Goal: Information Seeking & Learning: Learn about a topic

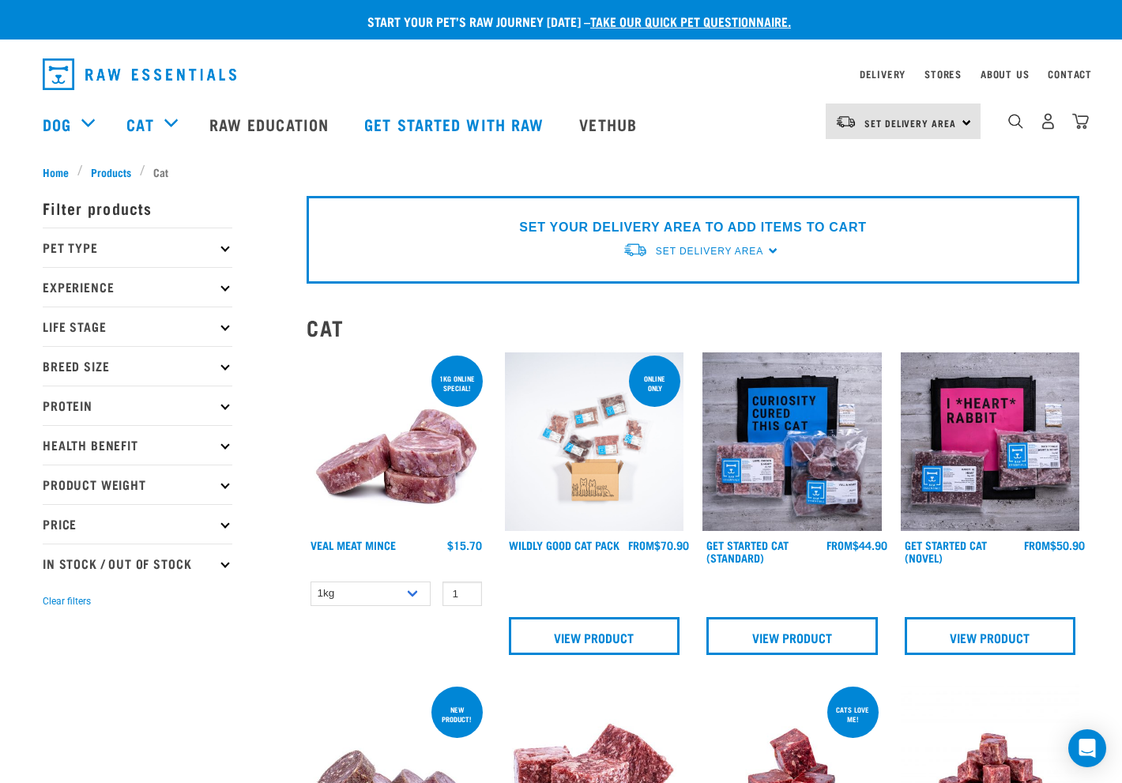
click at [227, 246] on icon at bounding box center [224, 247] width 9 height 9
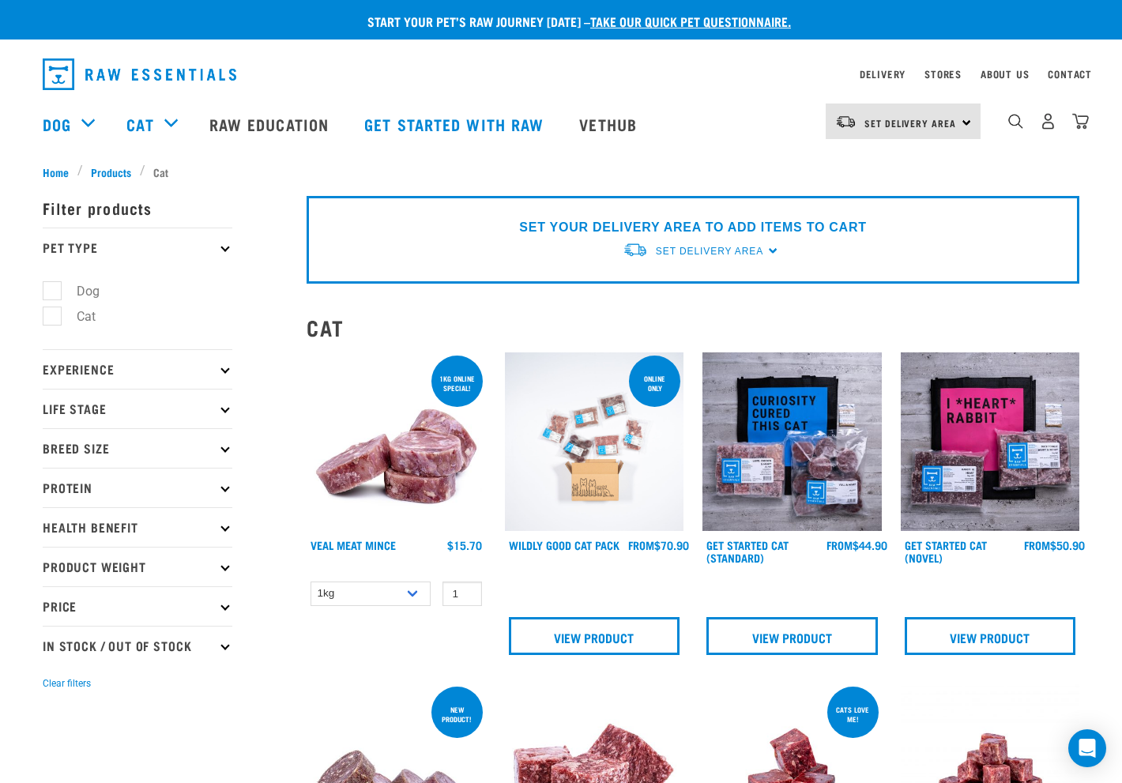
click at [54, 319] on label "Cat" at bounding box center [76, 316] width 51 height 20
click at [53, 319] on input "Cat" at bounding box center [48, 314] width 10 height 10
checkbox input "true"
click at [90, 364] on p "Experience" at bounding box center [138, 368] width 190 height 39
click at [228, 370] on icon at bounding box center [224, 368] width 9 height 9
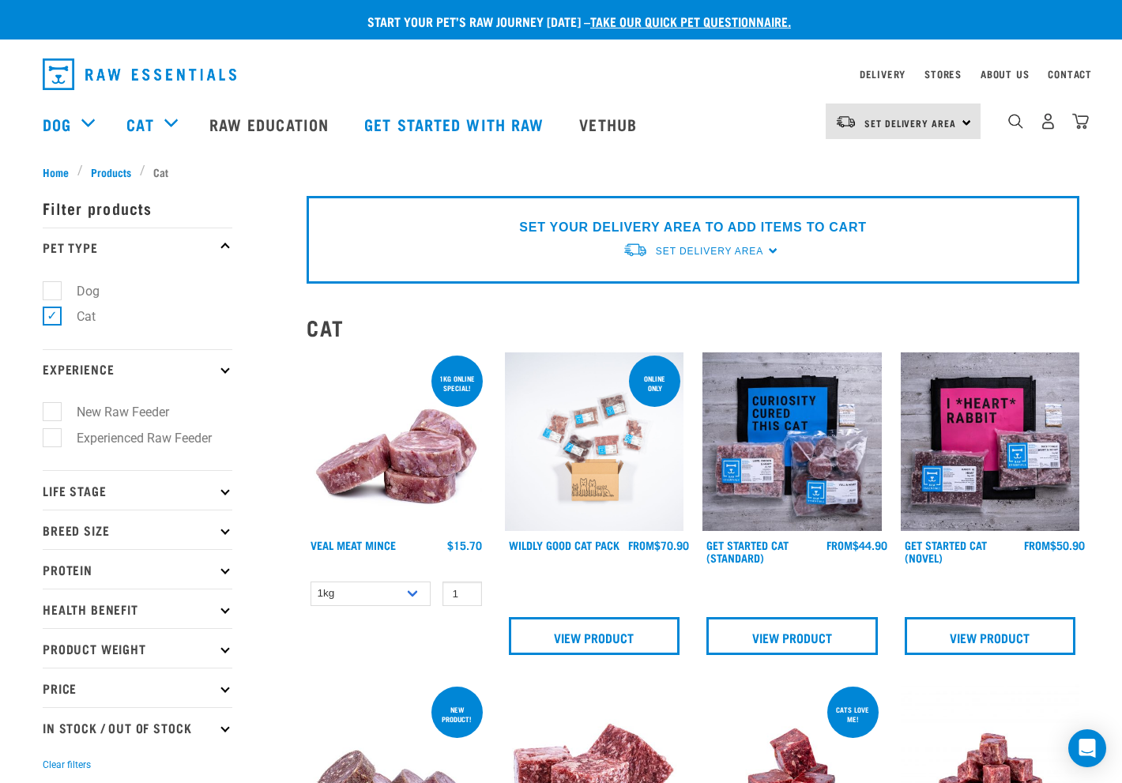
click at [56, 412] on label "New Raw Feeder" at bounding box center [113, 412] width 124 height 20
click at [53, 412] on input "New Raw Feeder" at bounding box center [48, 409] width 10 height 10
checkbox input "true"
click at [225, 491] on icon at bounding box center [224, 490] width 9 height 9
click at [227, 486] on p "Life Stage" at bounding box center [138, 489] width 190 height 39
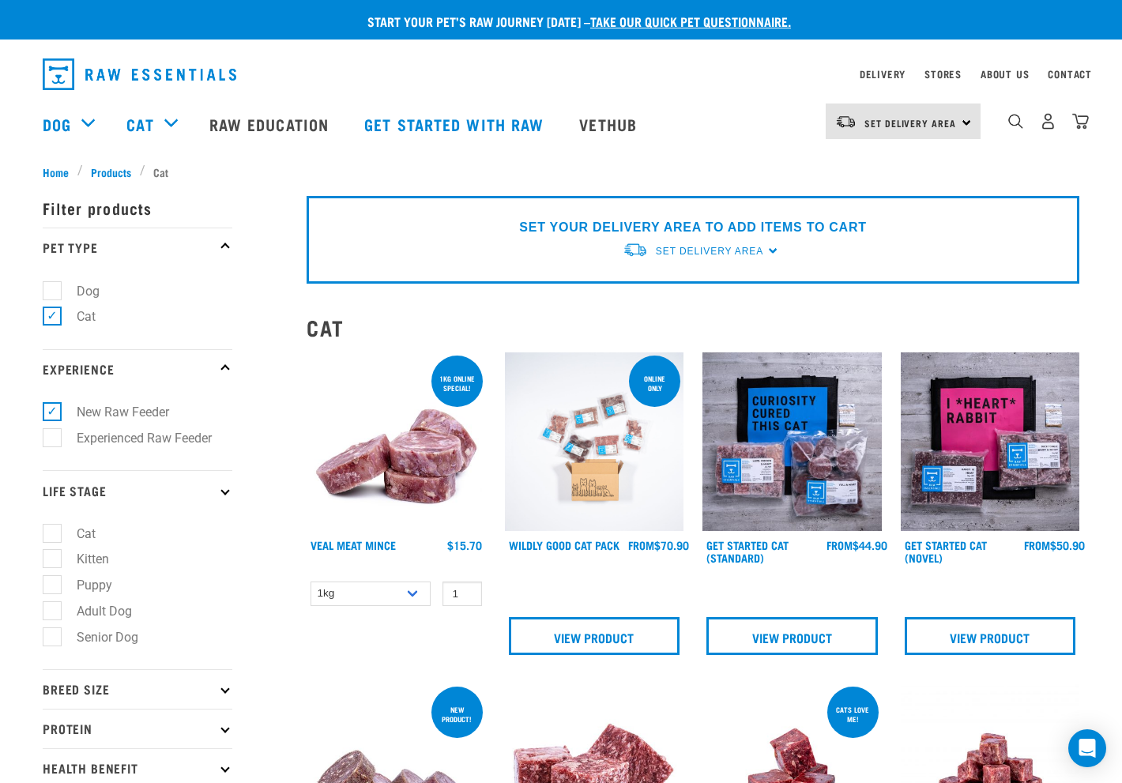
click at [55, 536] on label "Cat" at bounding box center [76, 534] width 51 height 20
click at [53, 536] on input "Cat" at bounding box center [48, 530] width 10 height 10
checkbox input "true"
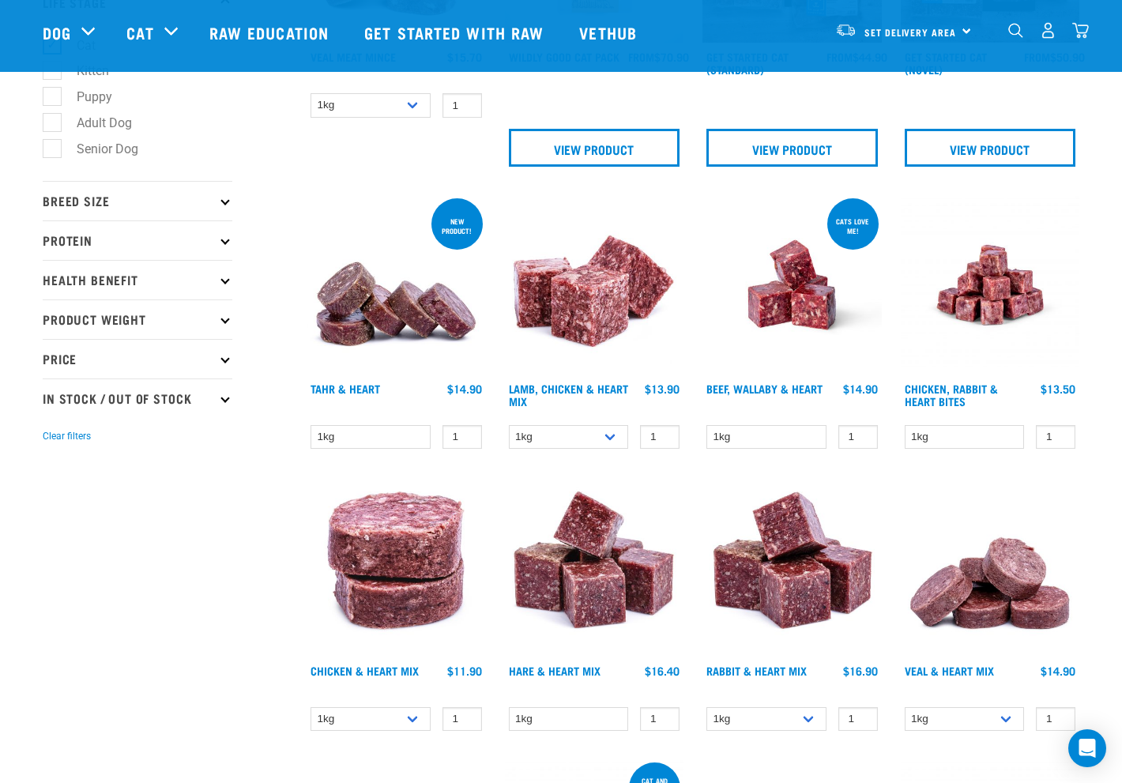
scroll to position [379, 0]
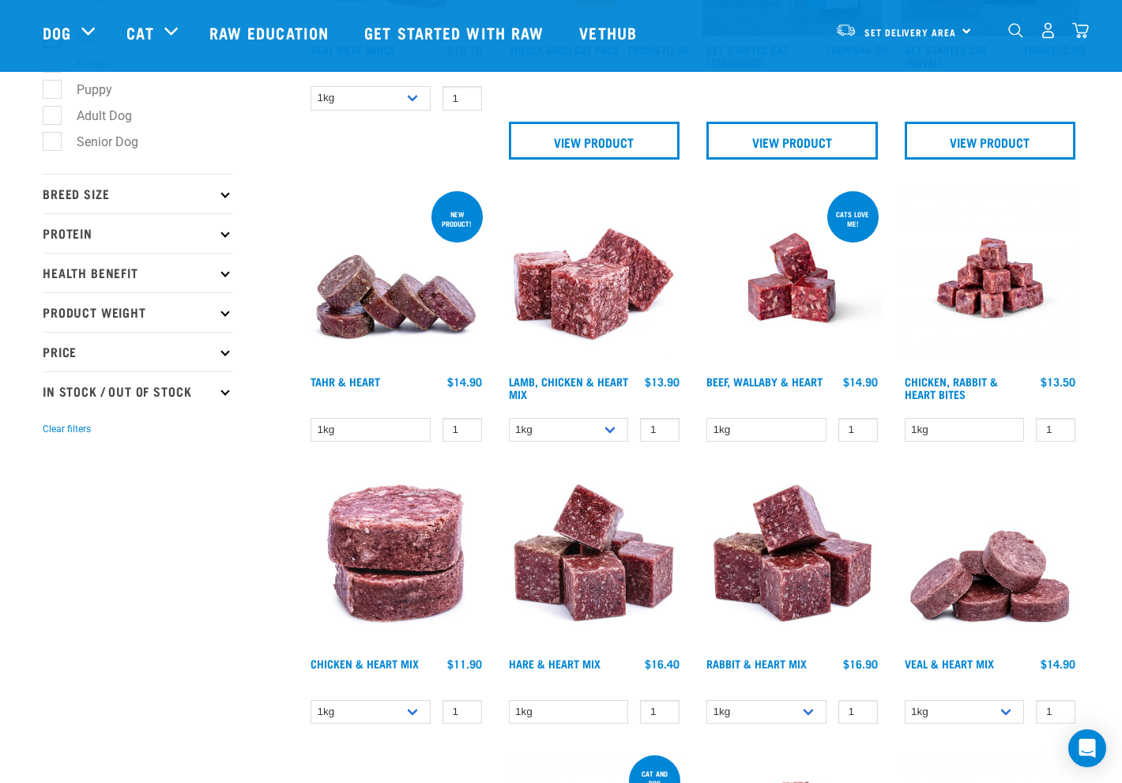
click at [229, 194] on p "Breed Size" at bounding box center [138, 193] width 190 height 39
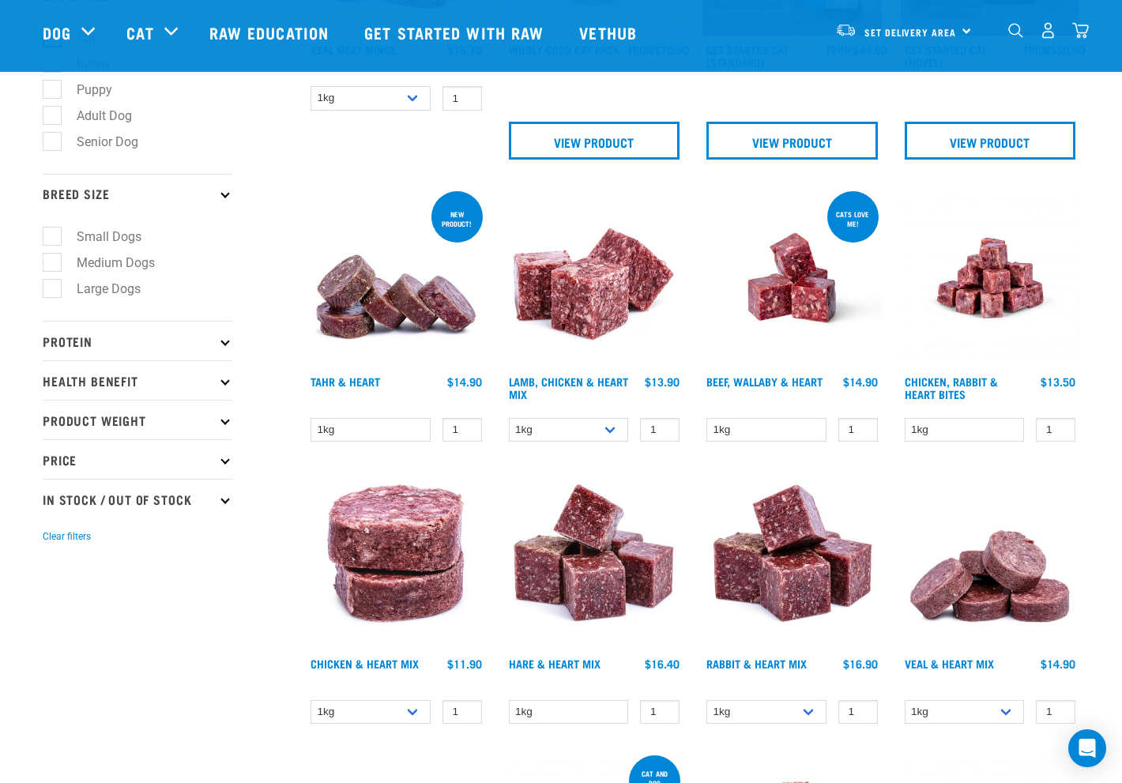
click at [223, 343] on icon at bounding box center [224, 341] width 9 height 9
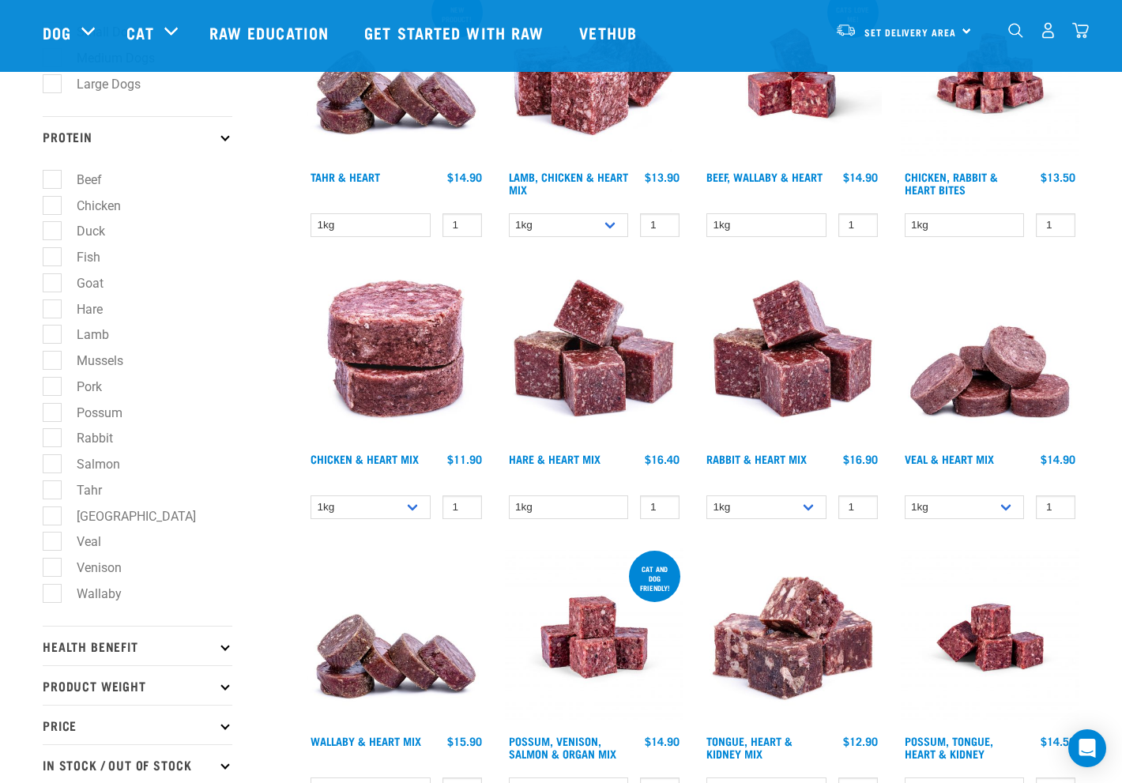
scroll to position [588, 0]
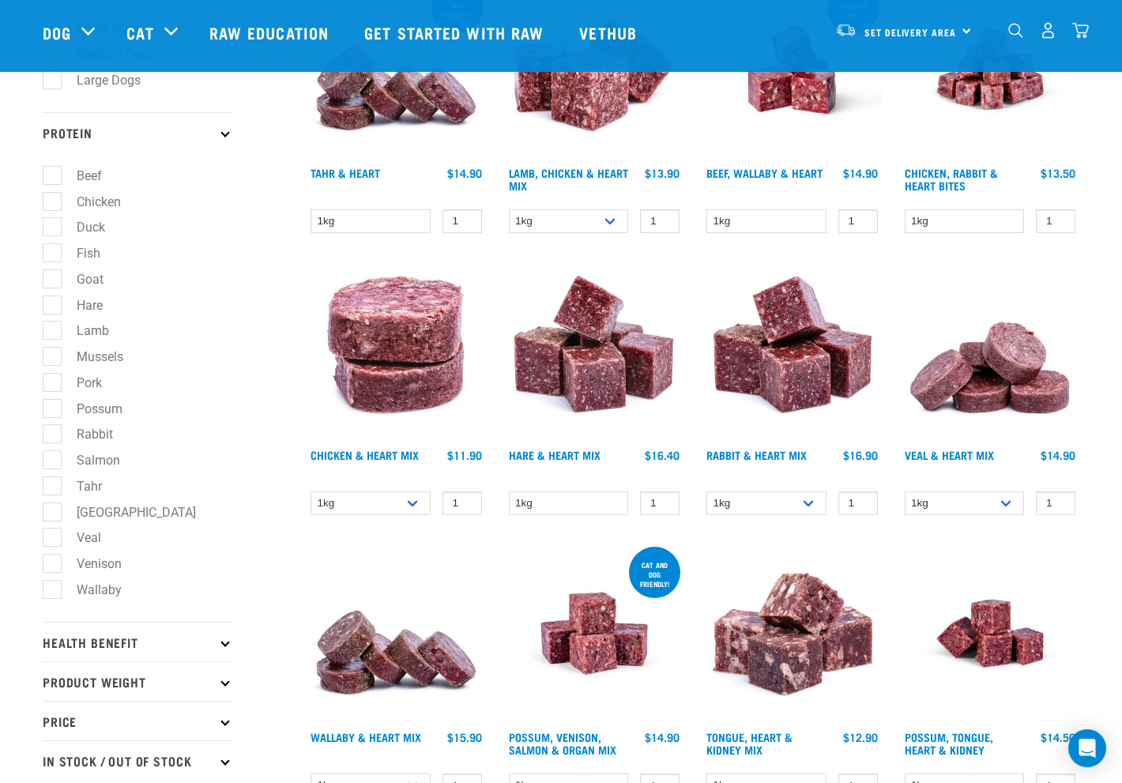
click at [51, 201] on label "Chicken" at bounding box center [89, 202] width 76 height 20
click at [51, 201] on input "Chicken" at bounding box center [48, 199] width 10 height 10
checkbox input "true"
click at [55, 226] on label "Duck" at bounding box center [81, 227] width 60 height 20
click at [53, 226] on input "Duck" at bounding box center [48, 225] width 10 height 10
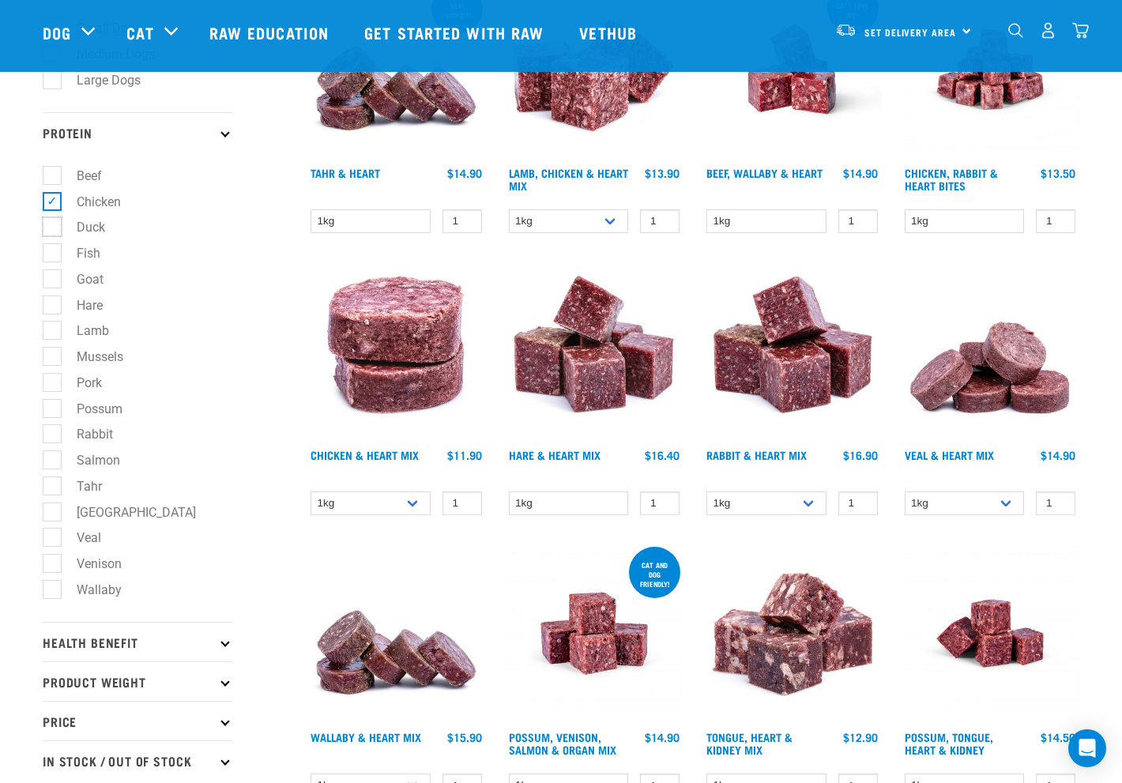
checkbox input "true"
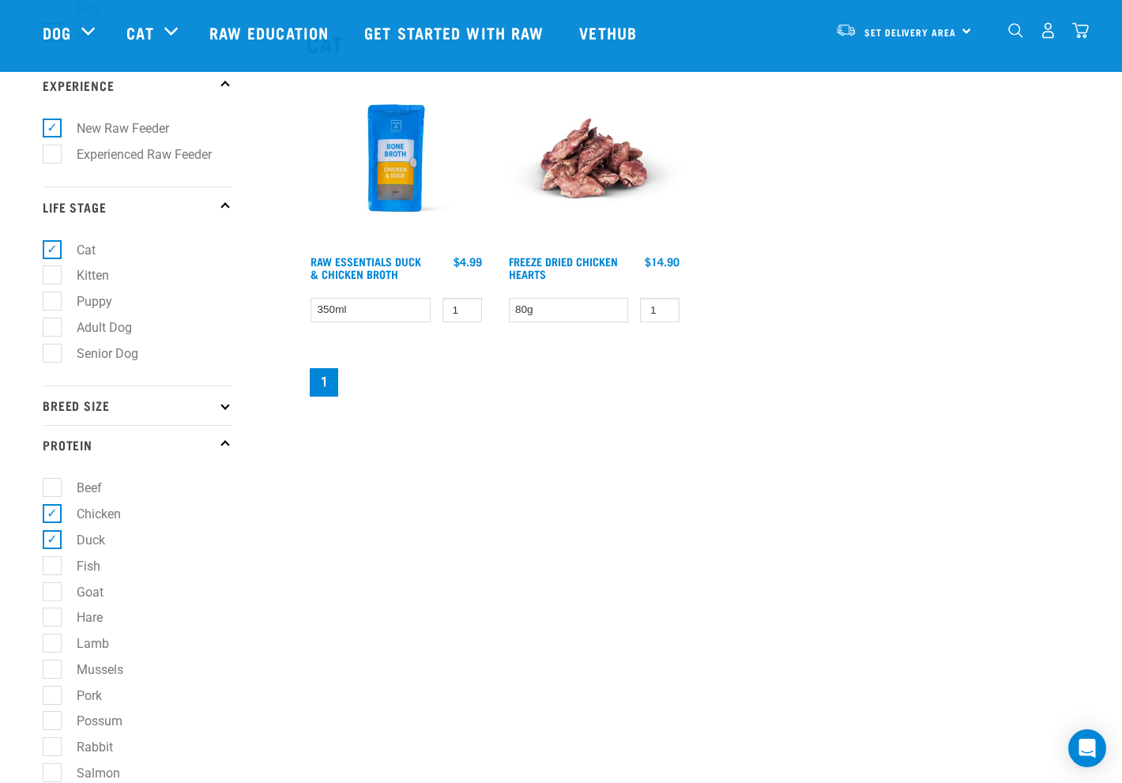
scroll to position [174, 0]
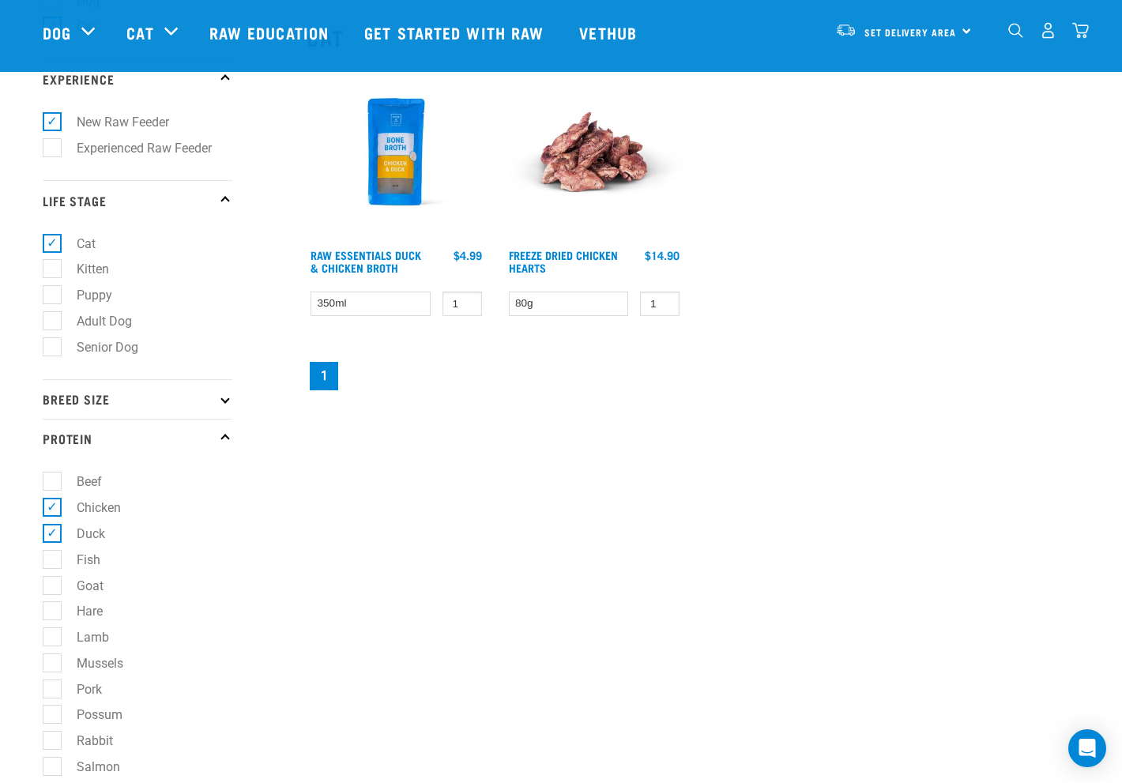
click at [52, 613] on label "Hare" at bounding box center [80, 611] width 58 height 20
click at [52, 613] on input "Hare" at bounding box center [48, 608] width 10 height 10
checkbox input "true"
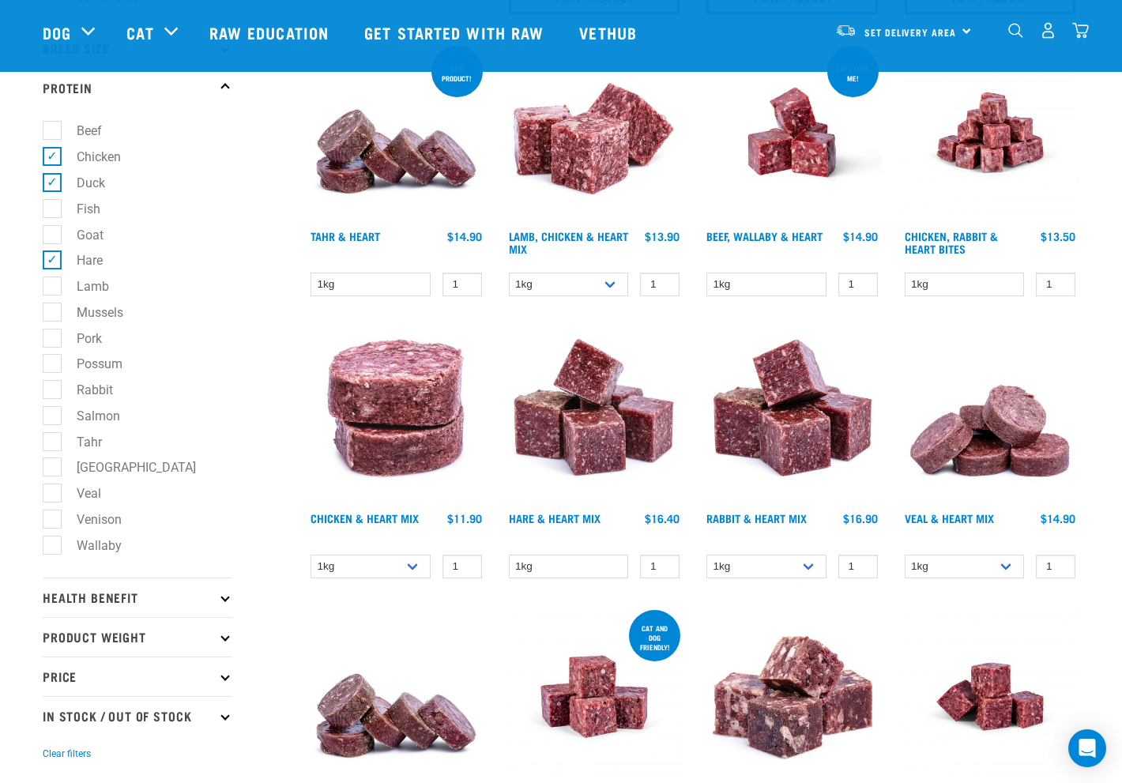
scroll to position [535, 0]
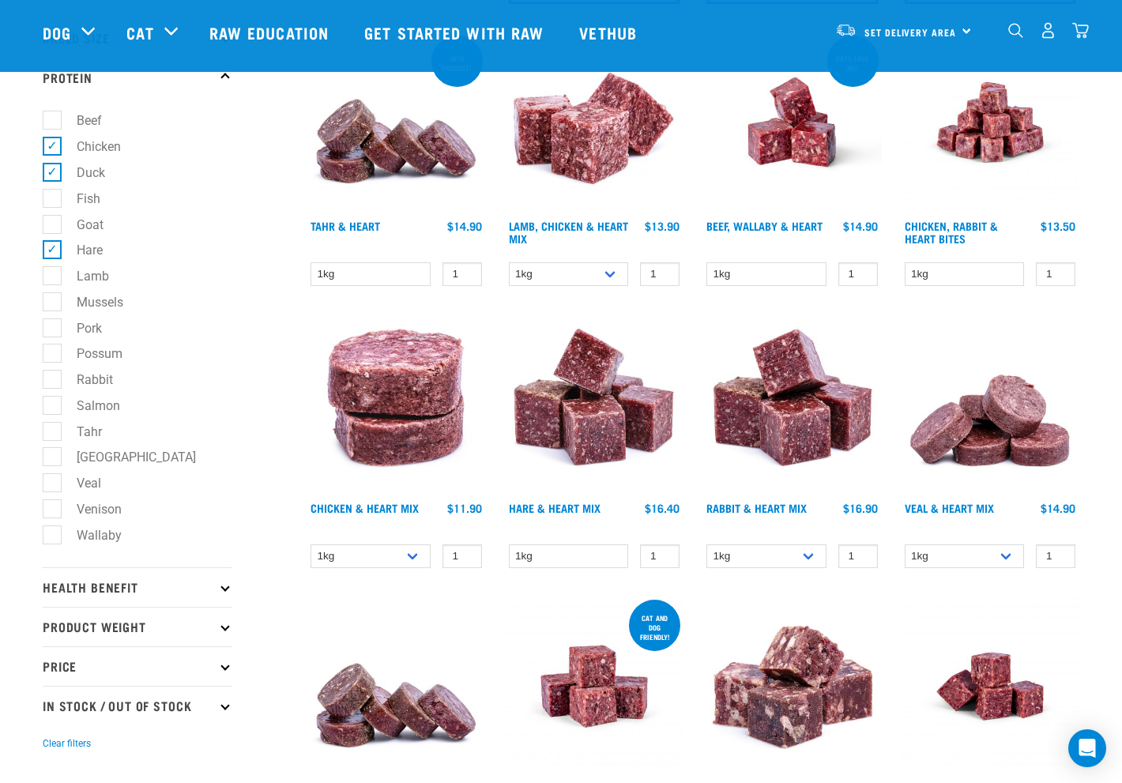
click at [52, 352] on label "Possum" at bounding box center [89, 354] width 77 height 20
click at [52, 352] on input "Possum" at bounding box center [48, 351] width 10 height 10
checkbox input "true"
click at [56, 380] on label "Rabbit" at bounding box center [85, 380] width 68 height 20
click at [53, 380] on input "Rabbit" at bounding box center [48, 377] width 10 height 10
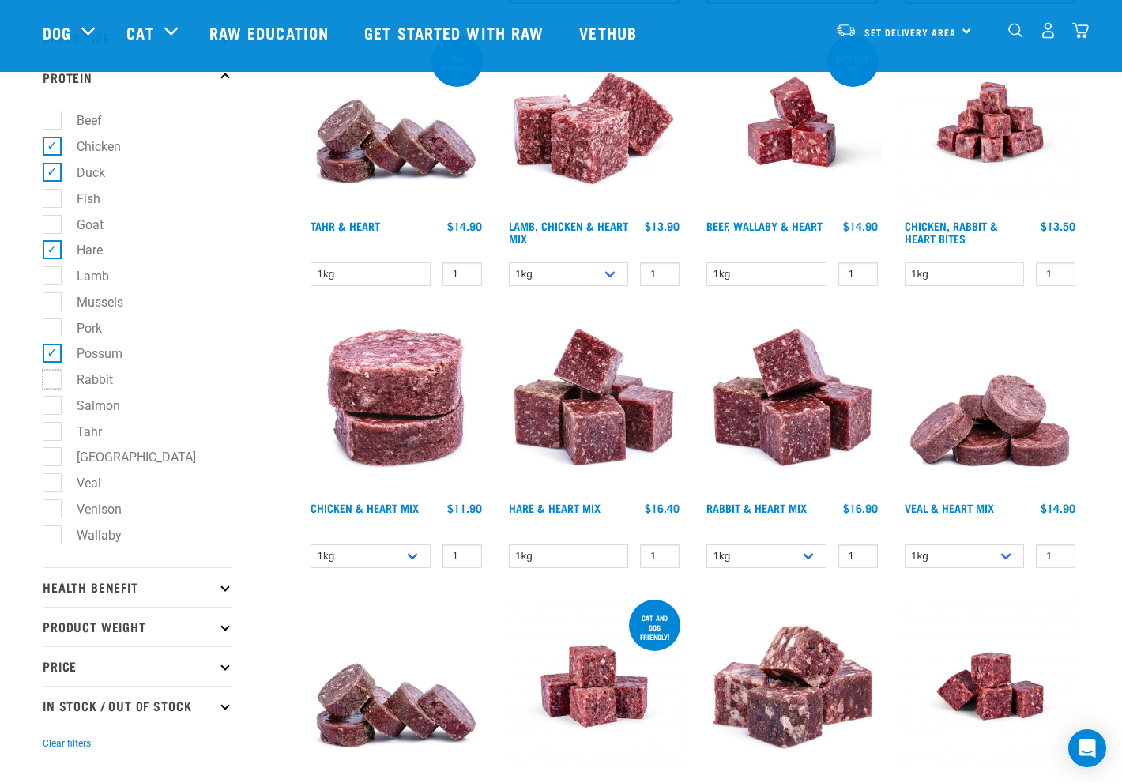
checkbox input "true"
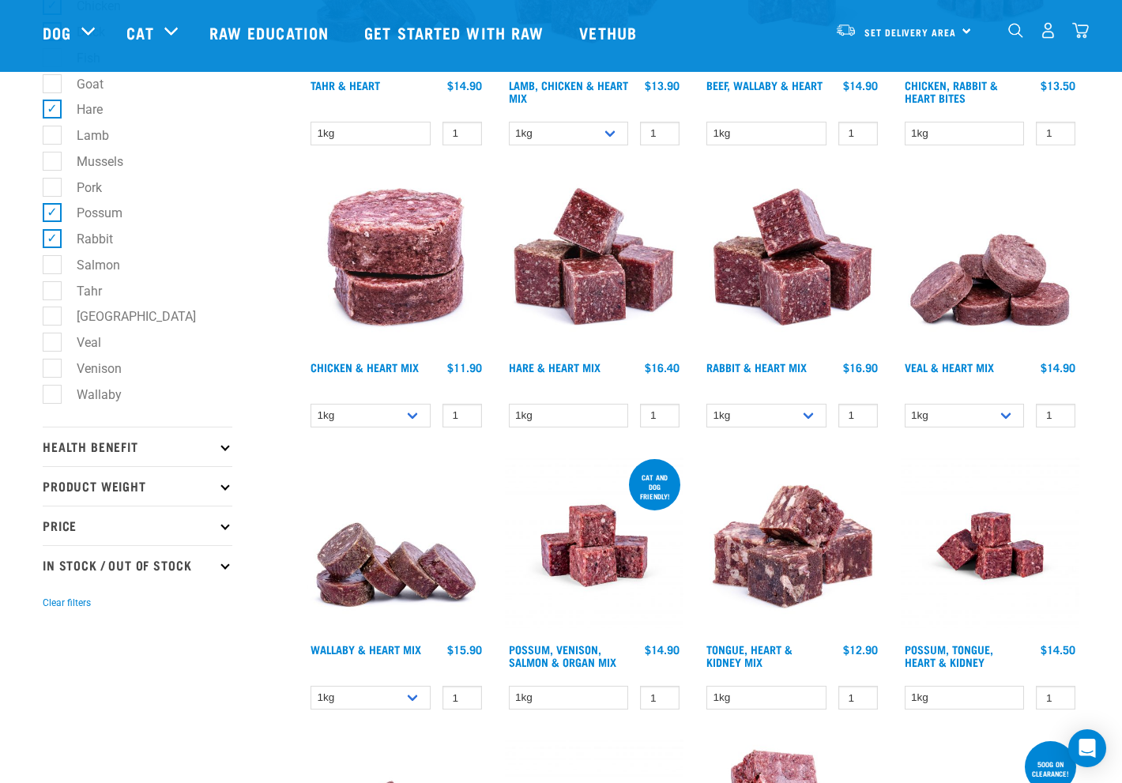
scroll to position [706, 0]
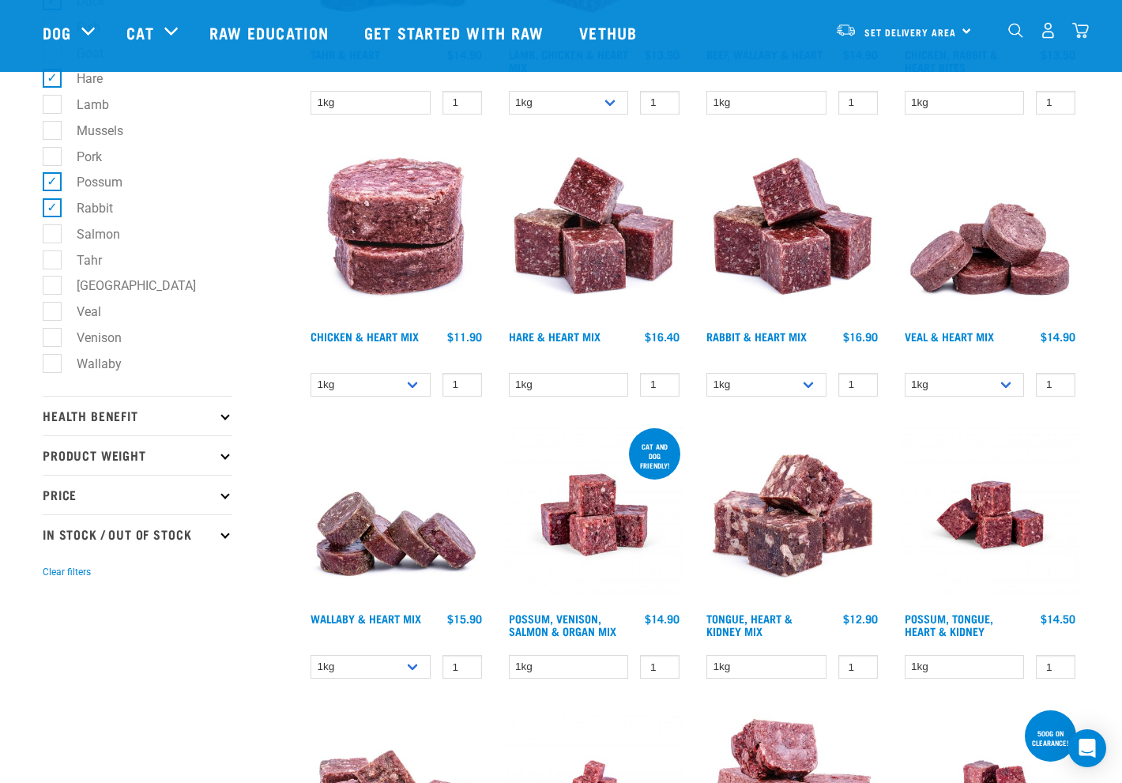
click at [53, 235] on label "Salmon" at bounding box center [88, 234] width 75 height 20
click at [53, 235] on input "Salmon" at bounding box center [48, 231] width 10 height 10
checkbox input "true"
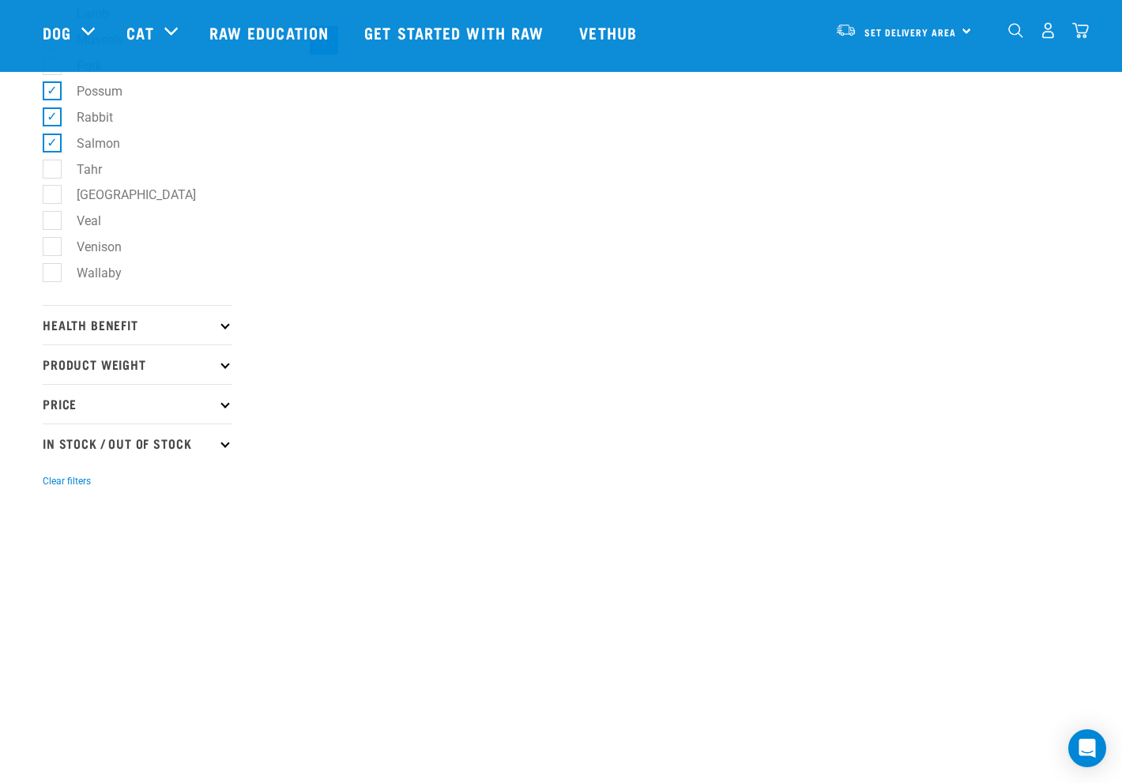
scroll to position [808, 0]
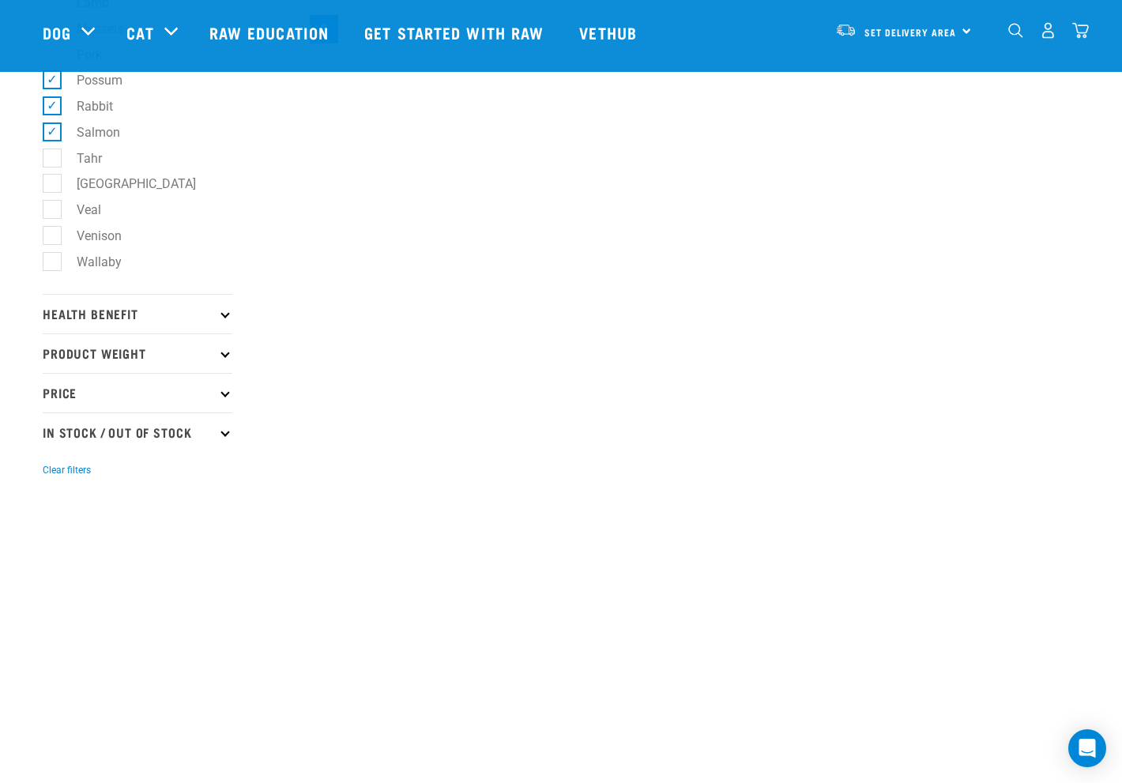
click at [220, 314] on p "Health Benefit" at bounding box center [138, 313] width 190 height 39
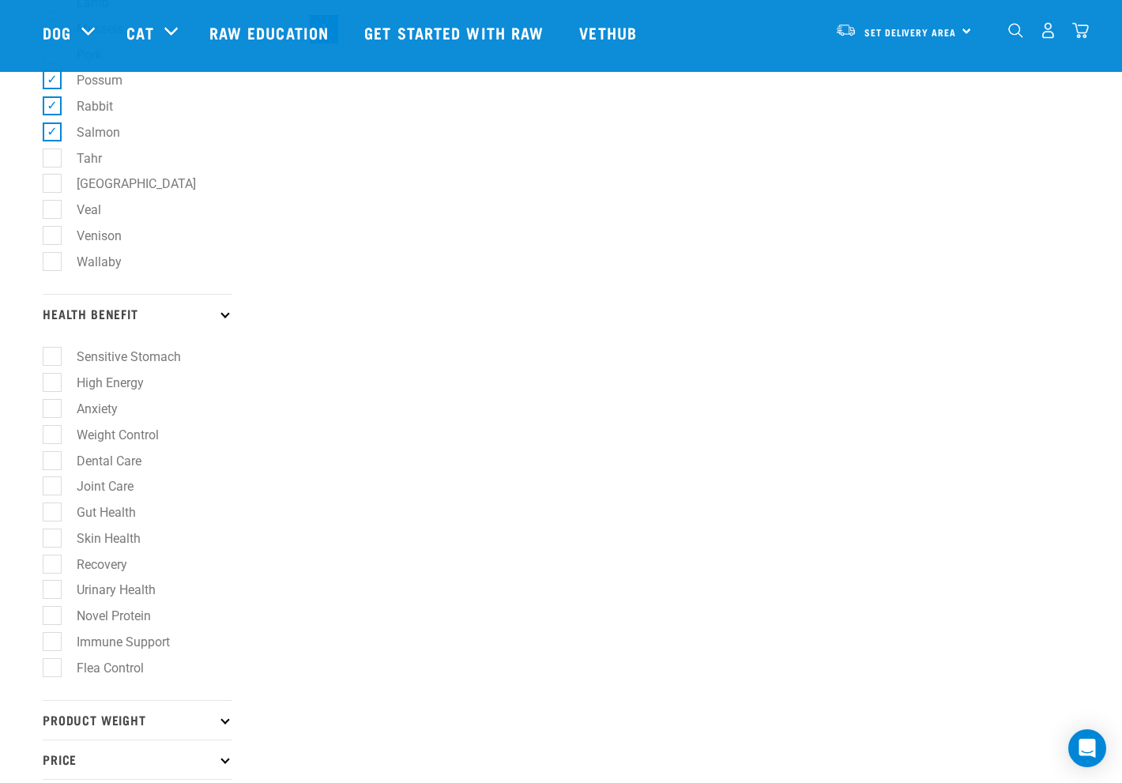
click at [51, 669] on label "Flea Control" at bounding box center [100, 668] width 99 height 20
click at [51, 669] on input "Flea Control" at bounding box center [48, 665] width 10 height 10
checkbox input "true"
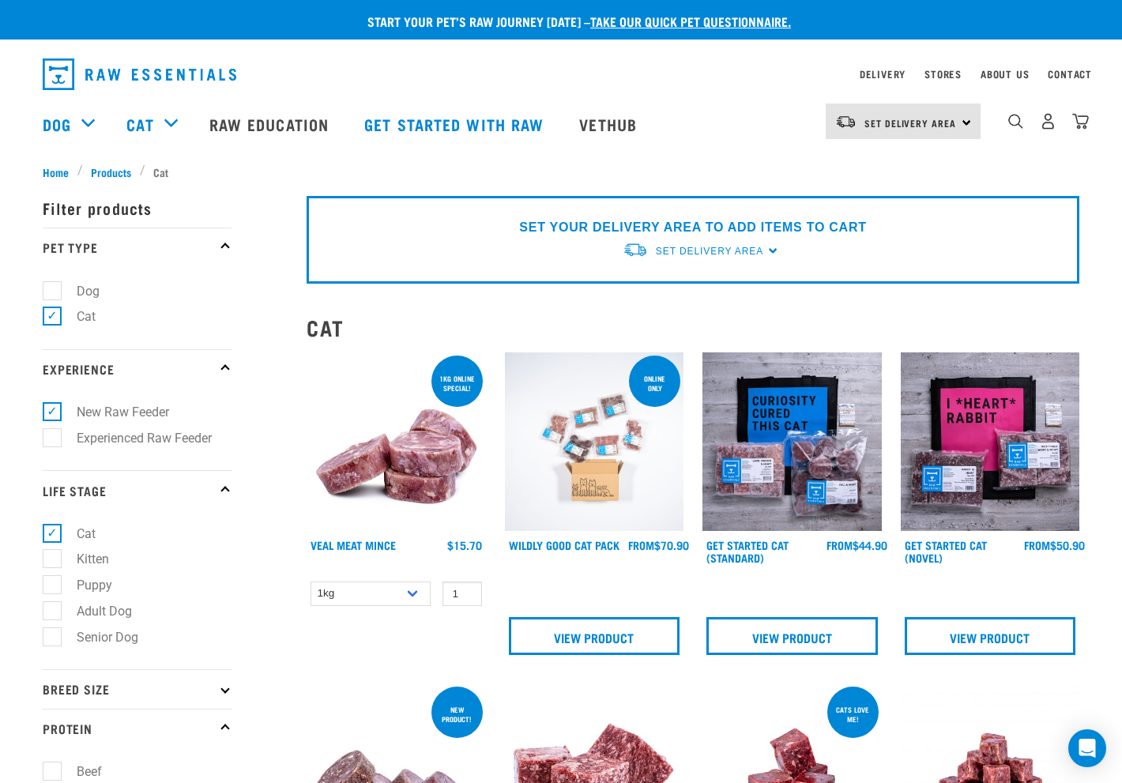
click at [945, 70] on div "Stores" at bounding box center [942, 74] width 37 height 19
click at [944, 73] on link "Stores" at bounding box center [942, 74] width 37 height 6
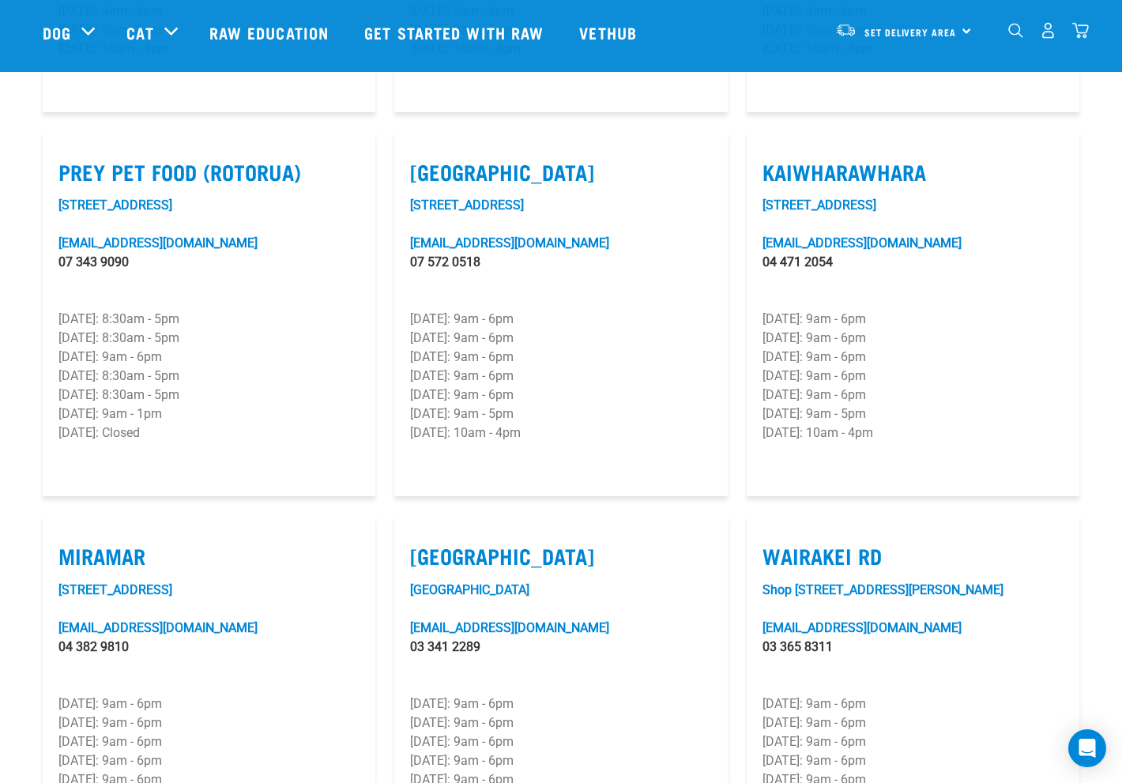
scroll to position [1991, 0]
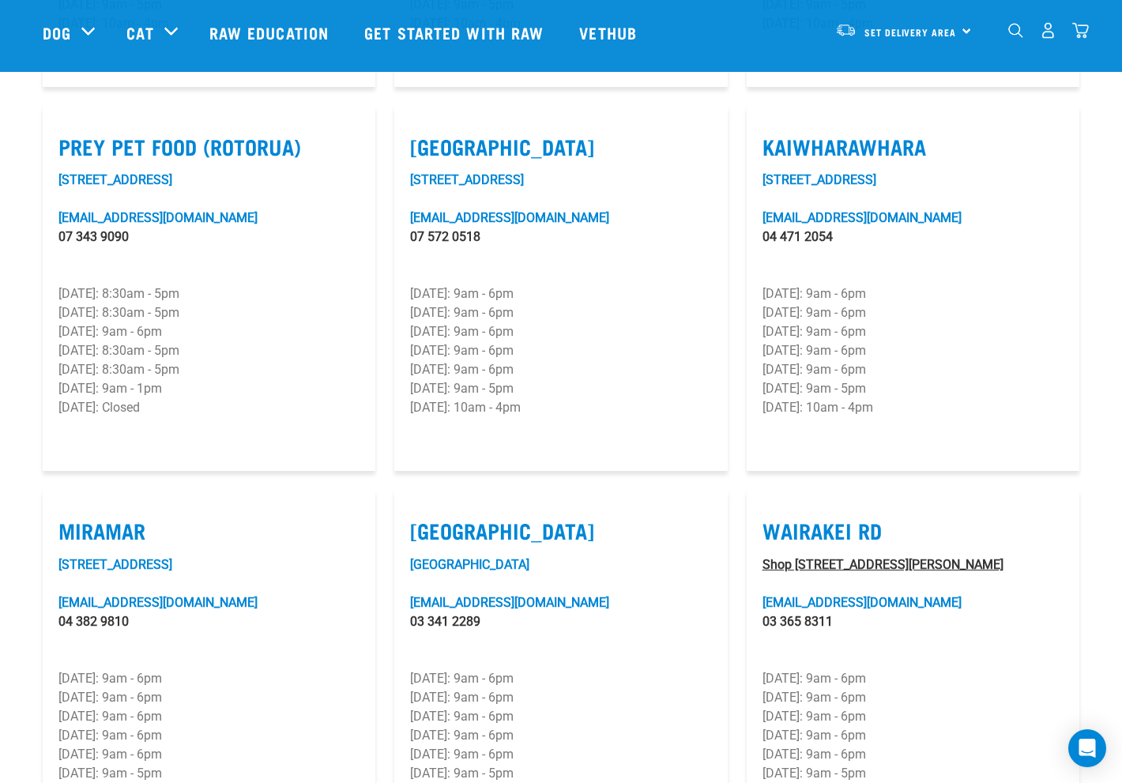
click at [862, 557] on link "Shop [STREET_ADDRESS][PERSON_NAME]" at bounding box center [882, 564] width 241 height 15
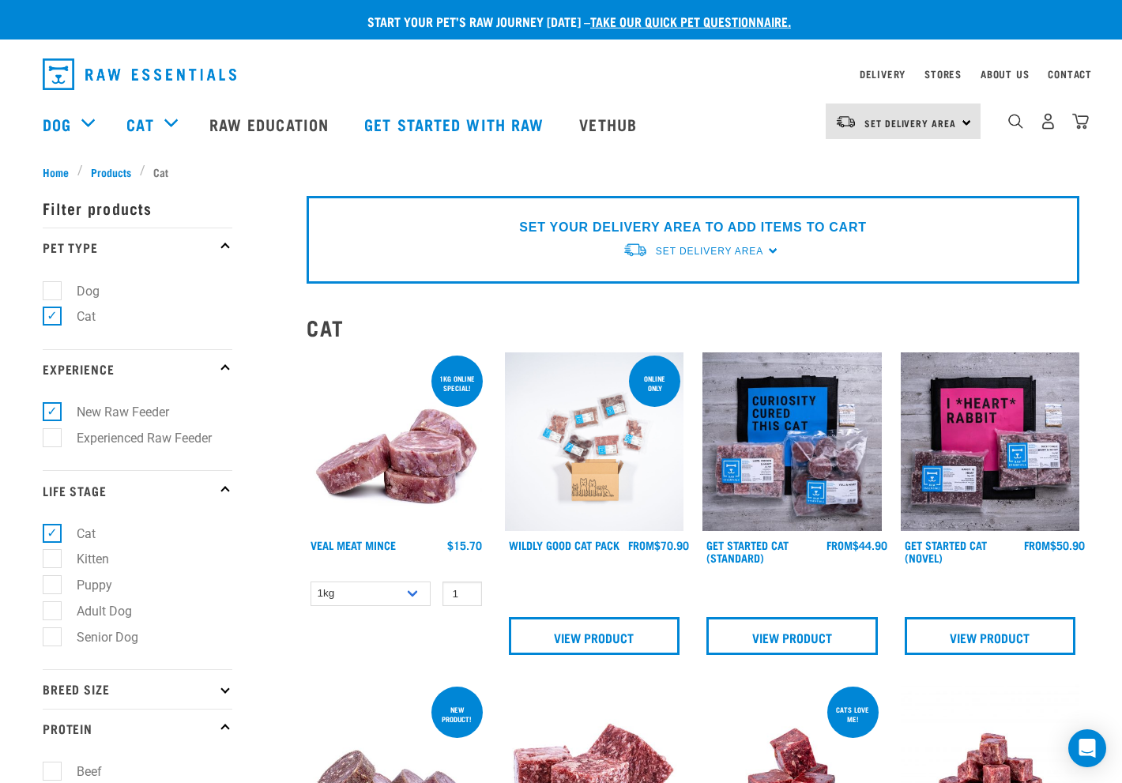
click at [878, 69] on div "Delivery" at bounding box center [882, 74] width 46 height 19
click at [878, 71] on link "Delivery" at bounding box center [882, 74] width 46 height 6
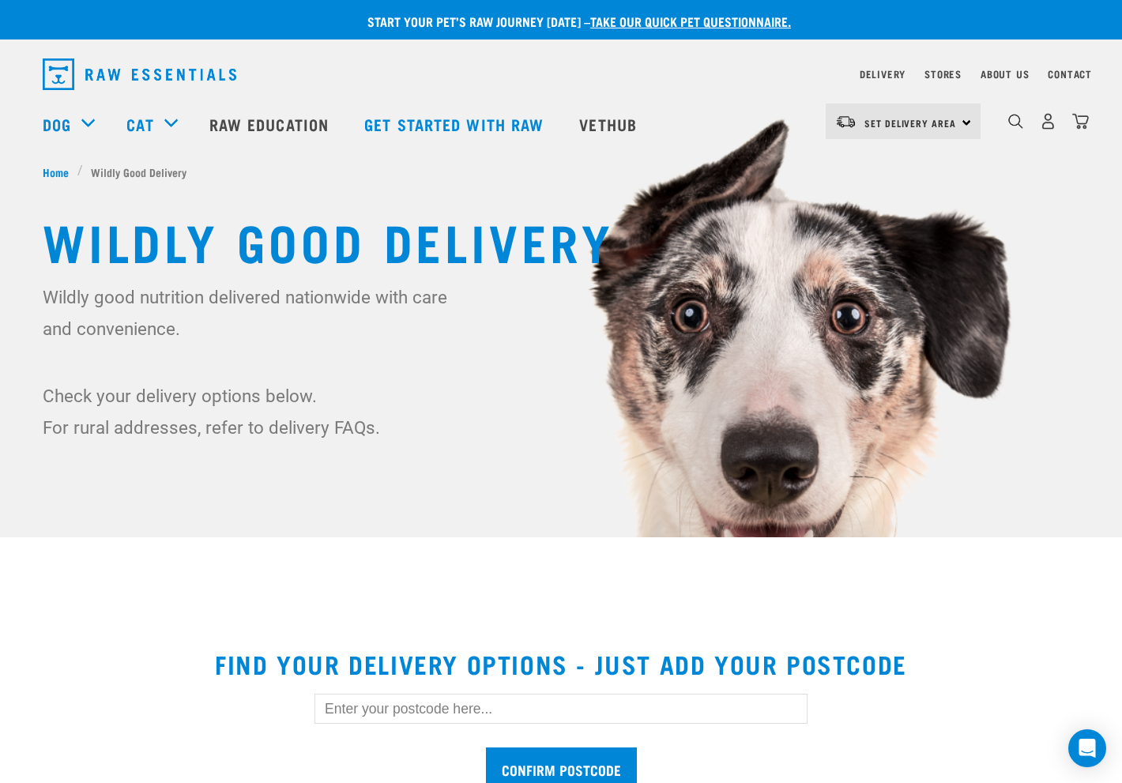
click at [467, 714] on input "text" at bounding box center [560, 709] width 493 height 30
type input "9014"
click at [486, 747] on input "Confirm postcode" at bounding box center [561, 768] width 151 height 42
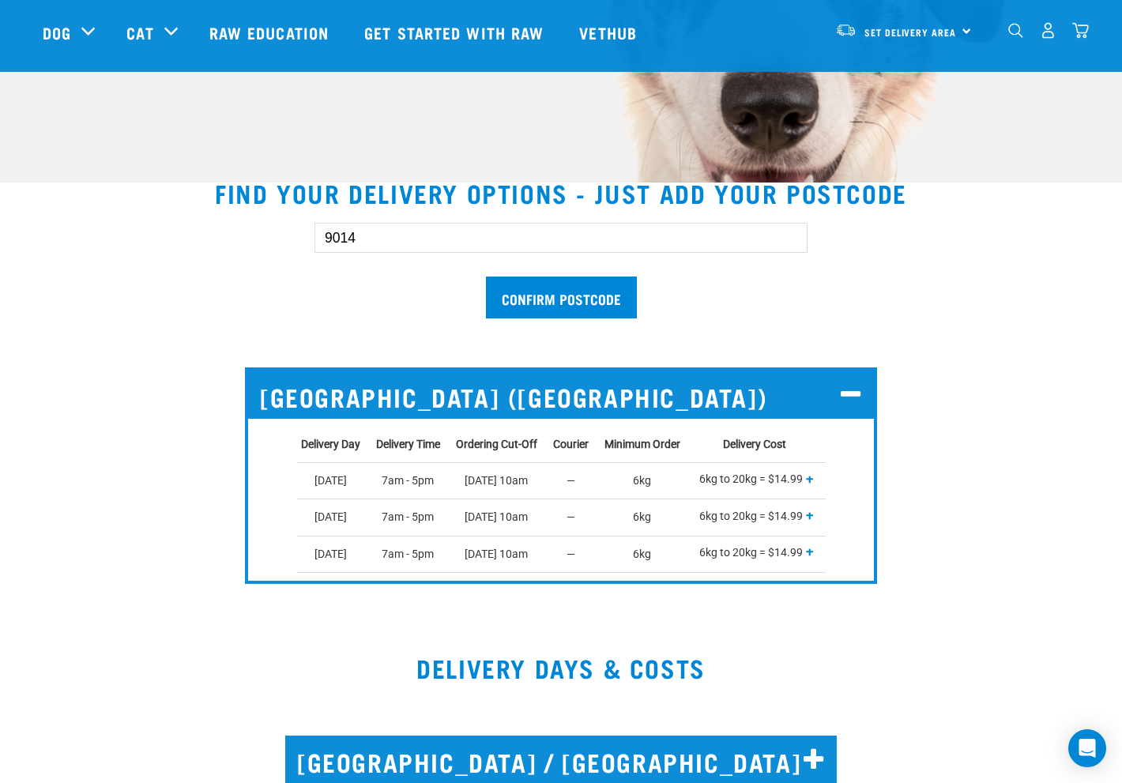
scroll to position [380, 0]
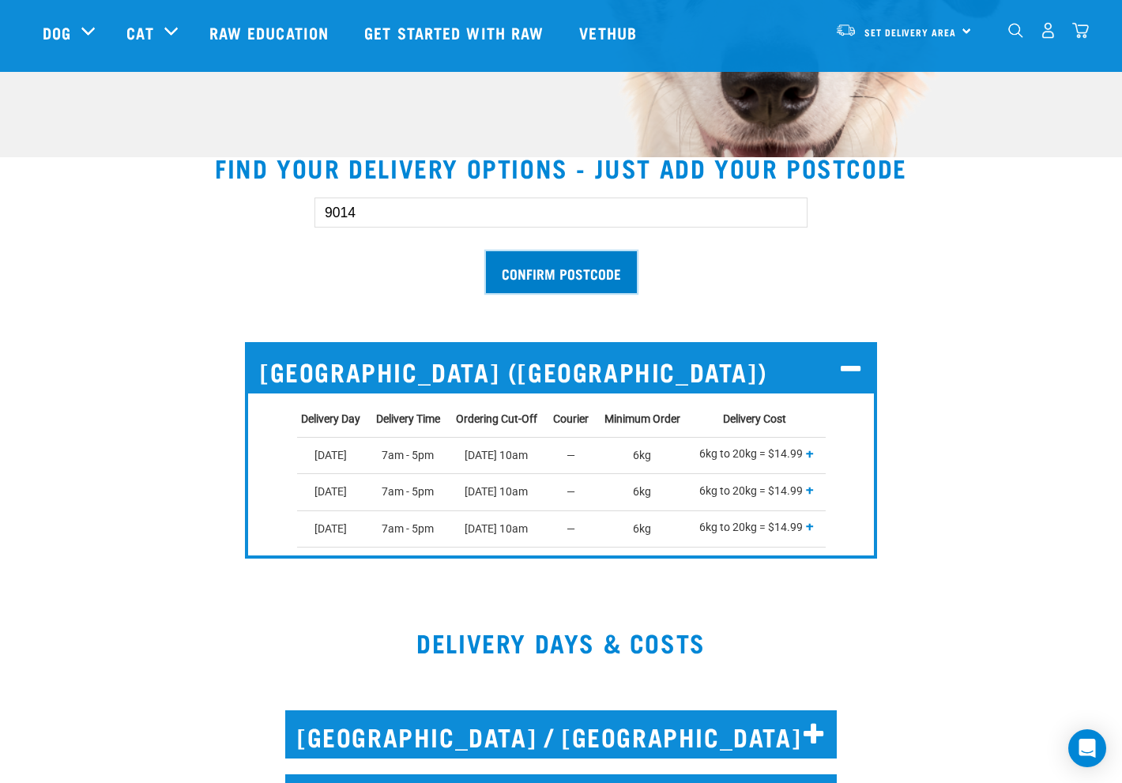
click at [582, 273] on input "Confirm postcode" at bounding box center [561, 272] width 151 height 42
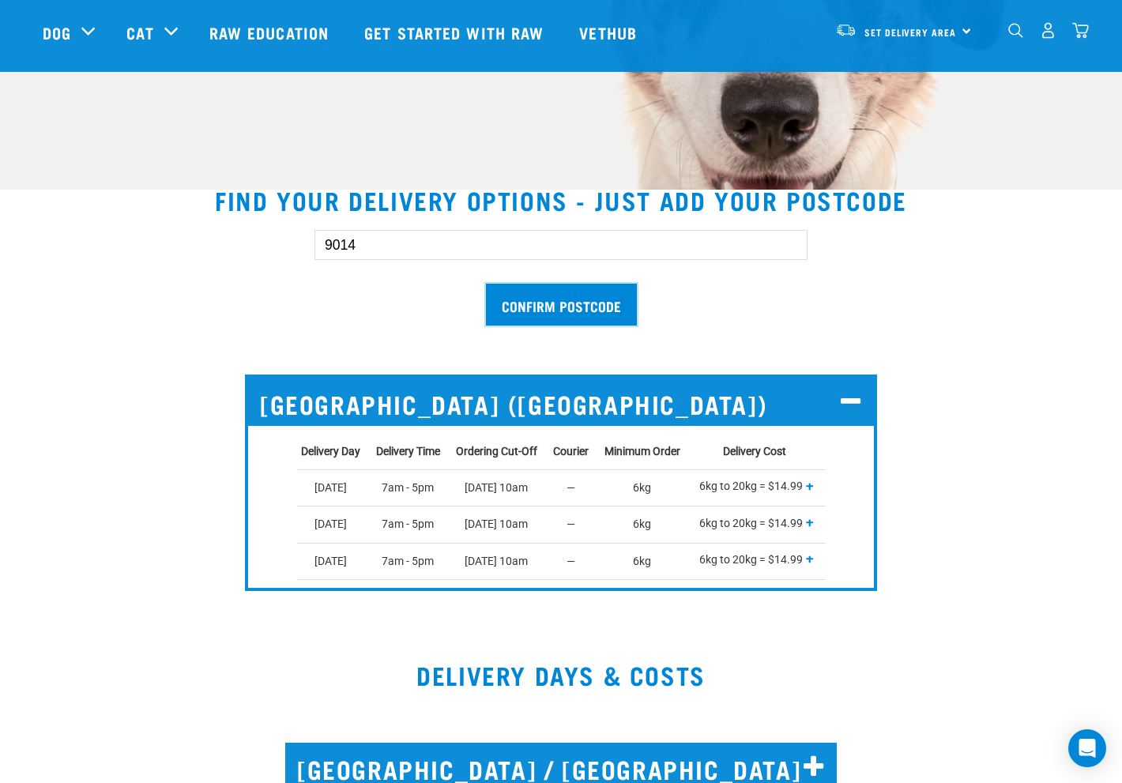
scroll to position [0, 0]
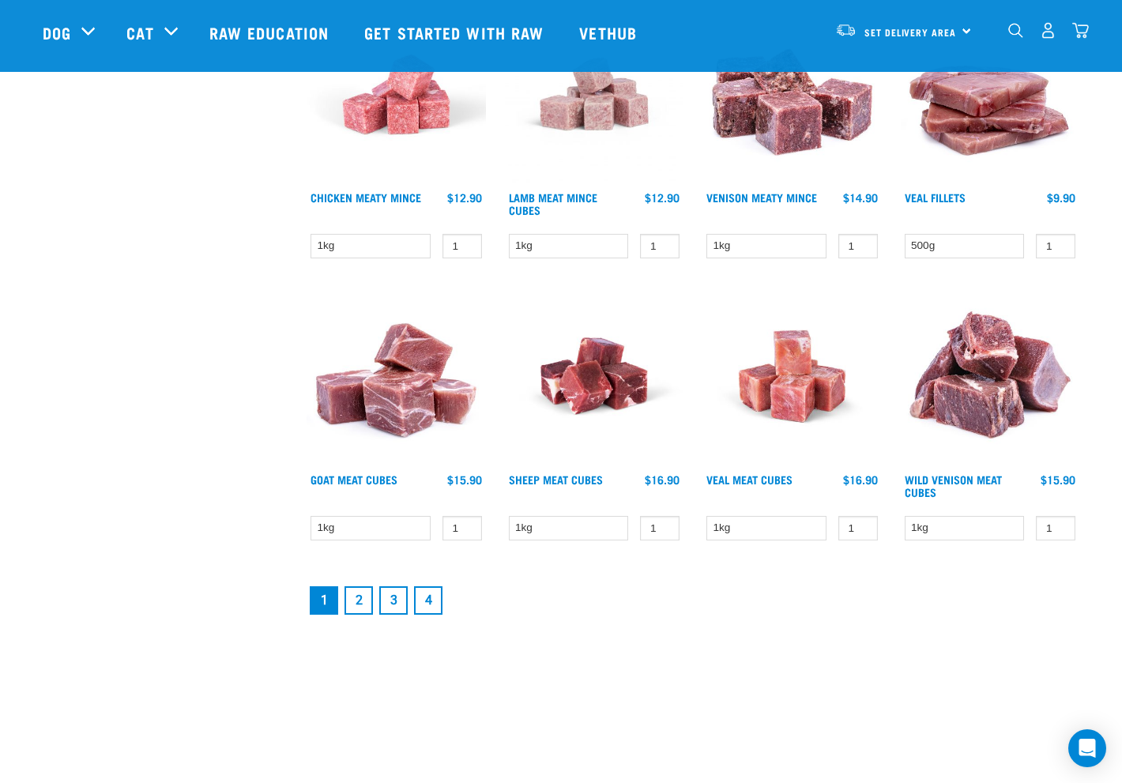
scroll to position [1976, 0]
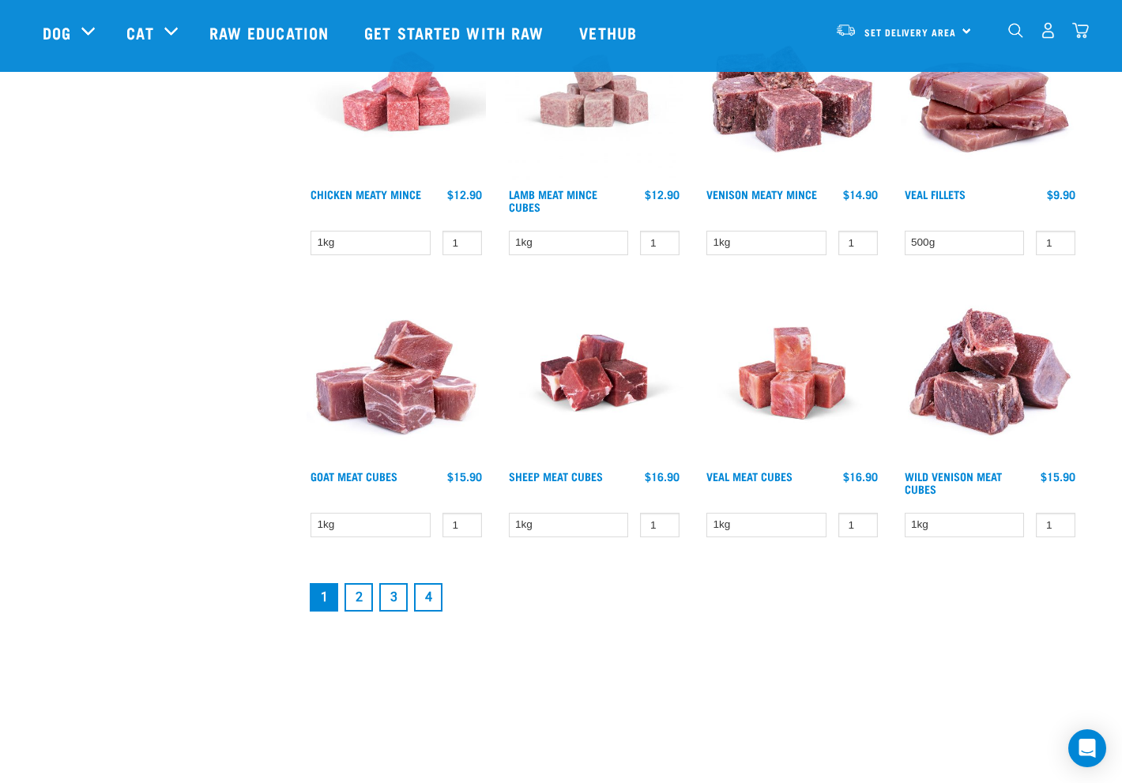
click at [363, 600] on link "2" at bounding box center [358, 597] width 28 height 28
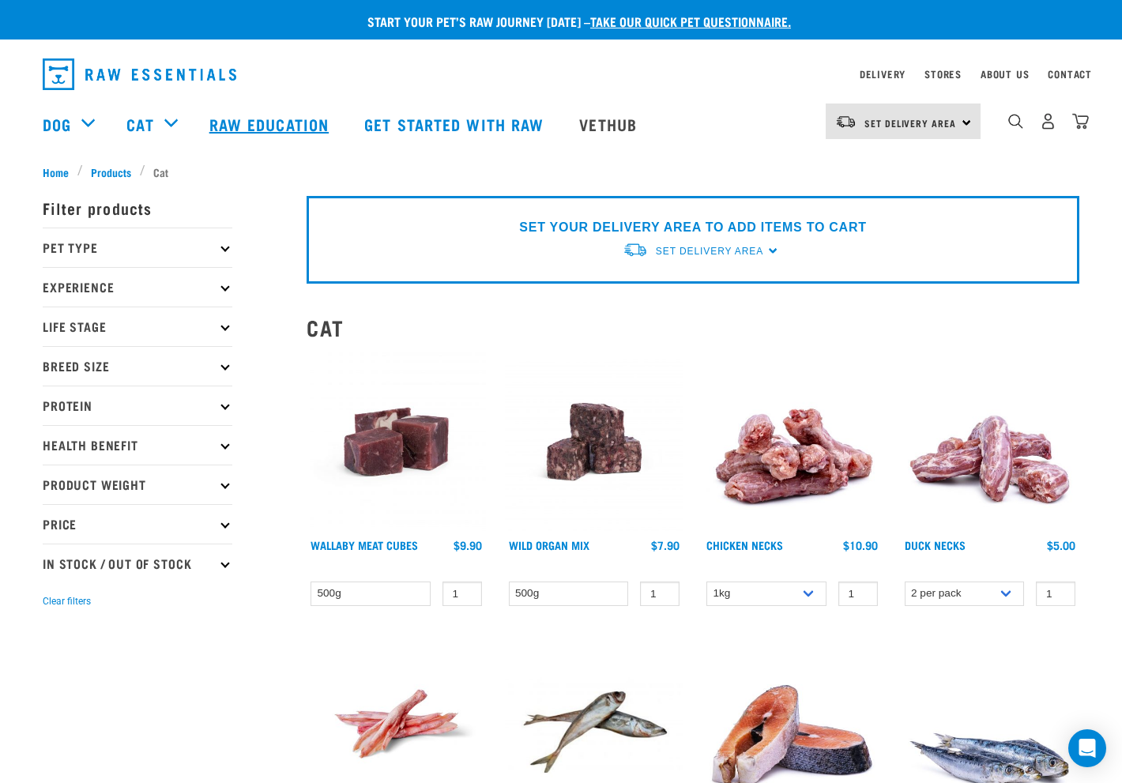
click at [293, 118] on link "Raw Education" at bounding box center [271, 123] width 155 height 63
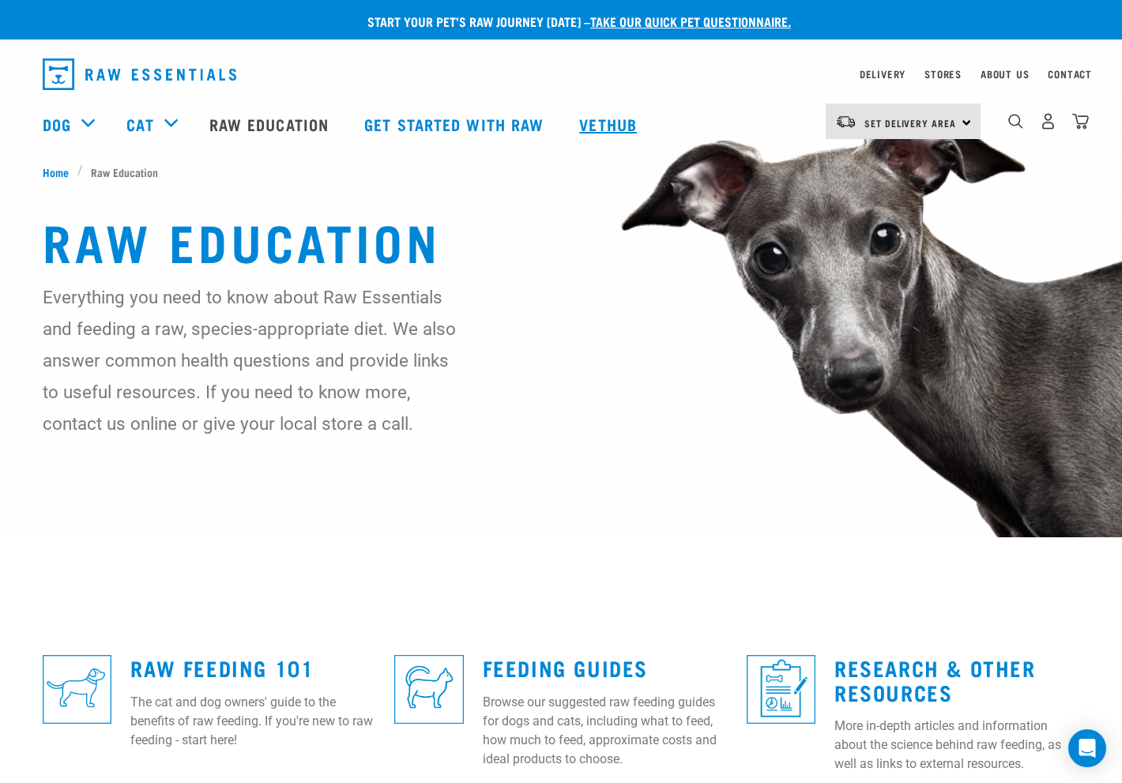
click at [624, 117] on link "Vethub" at bounding box center [609, 123] width 93 height 63
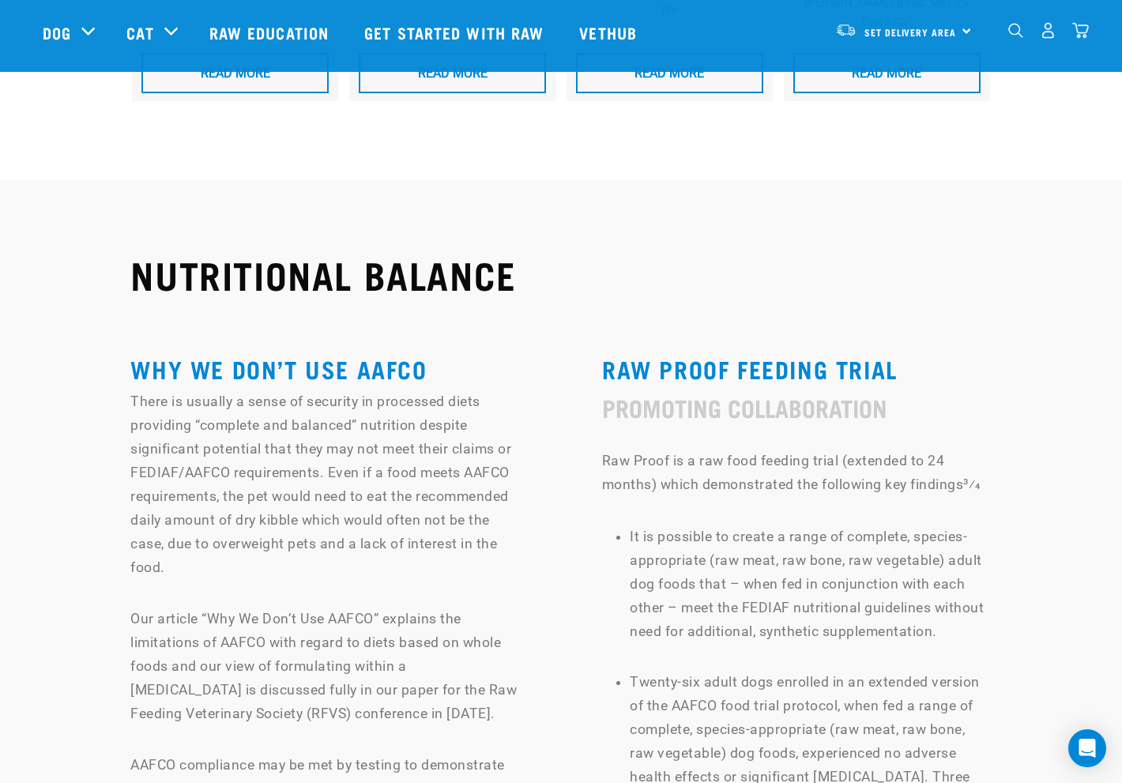
scroll to position [9243, 0]
